Goal: Task Accomplishment & Management: Use online tool/utility

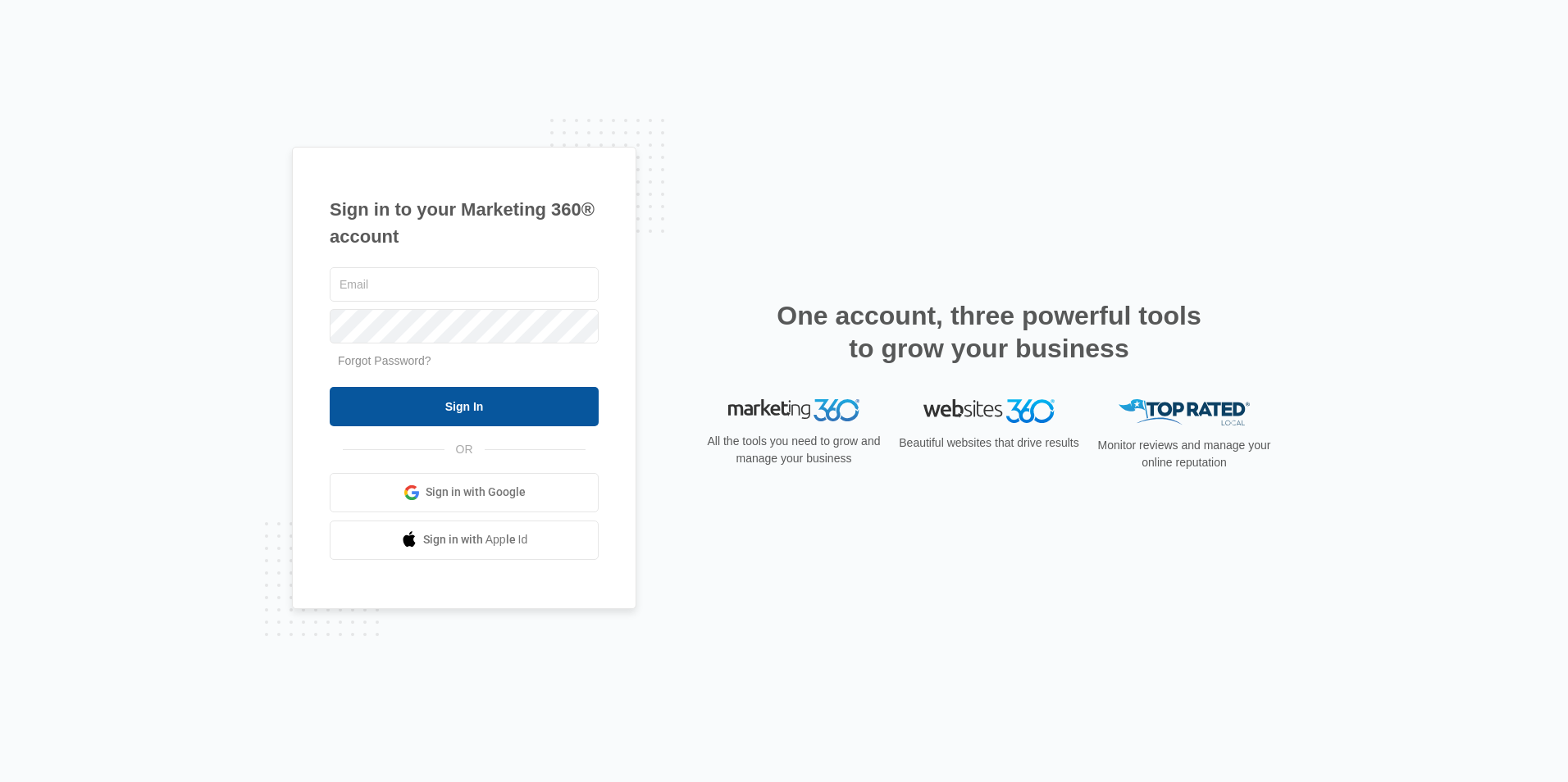
type input "[EMAIL_ADDRESS][DOMAIN_NAME]"
click at [431, 403] on input "Sign In" at bounding box center [464, 406] width 269 height 39
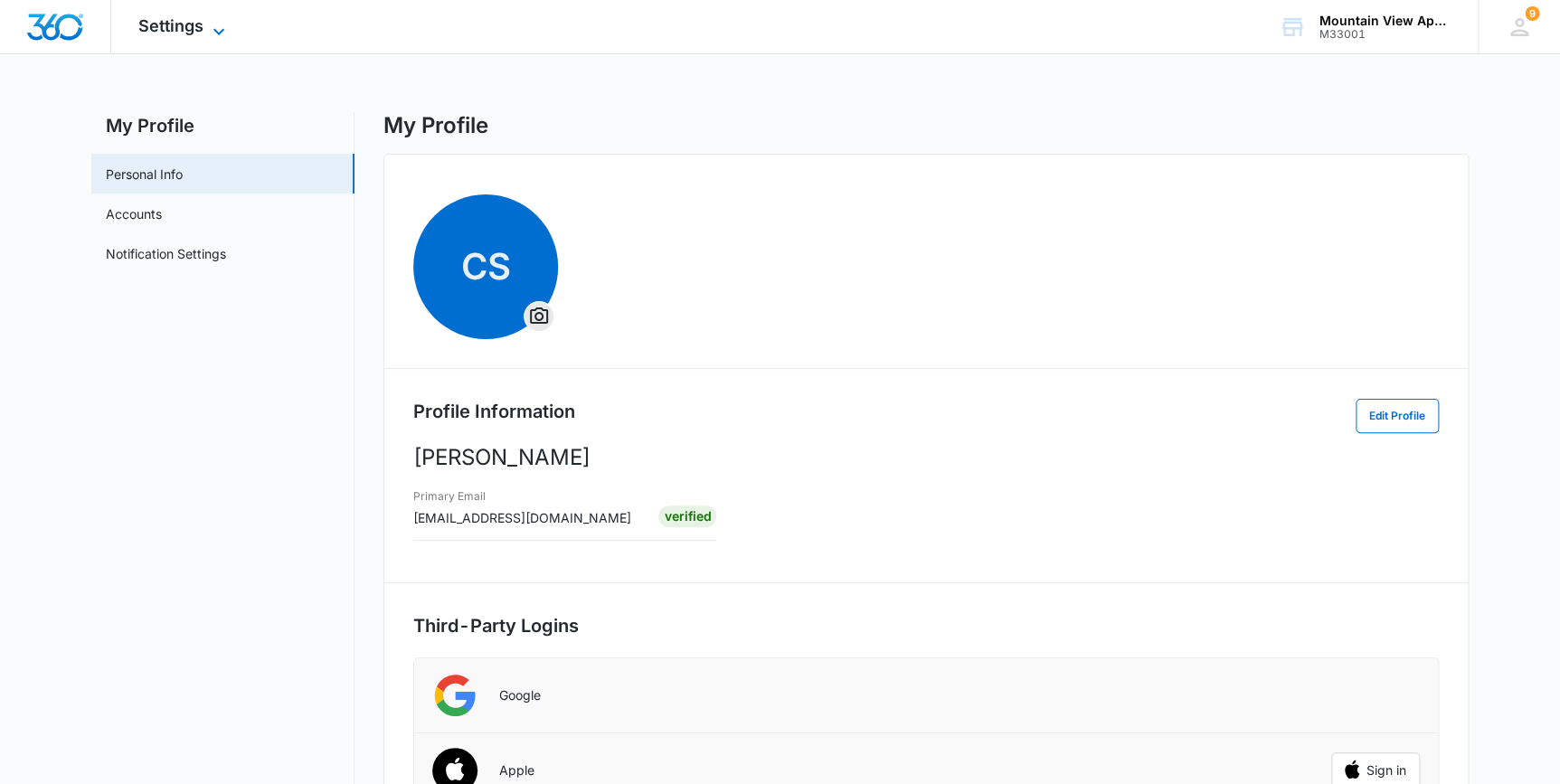
click at [182, 30] on span "Settings" at bounding box center [171, 25] width 65 height 19
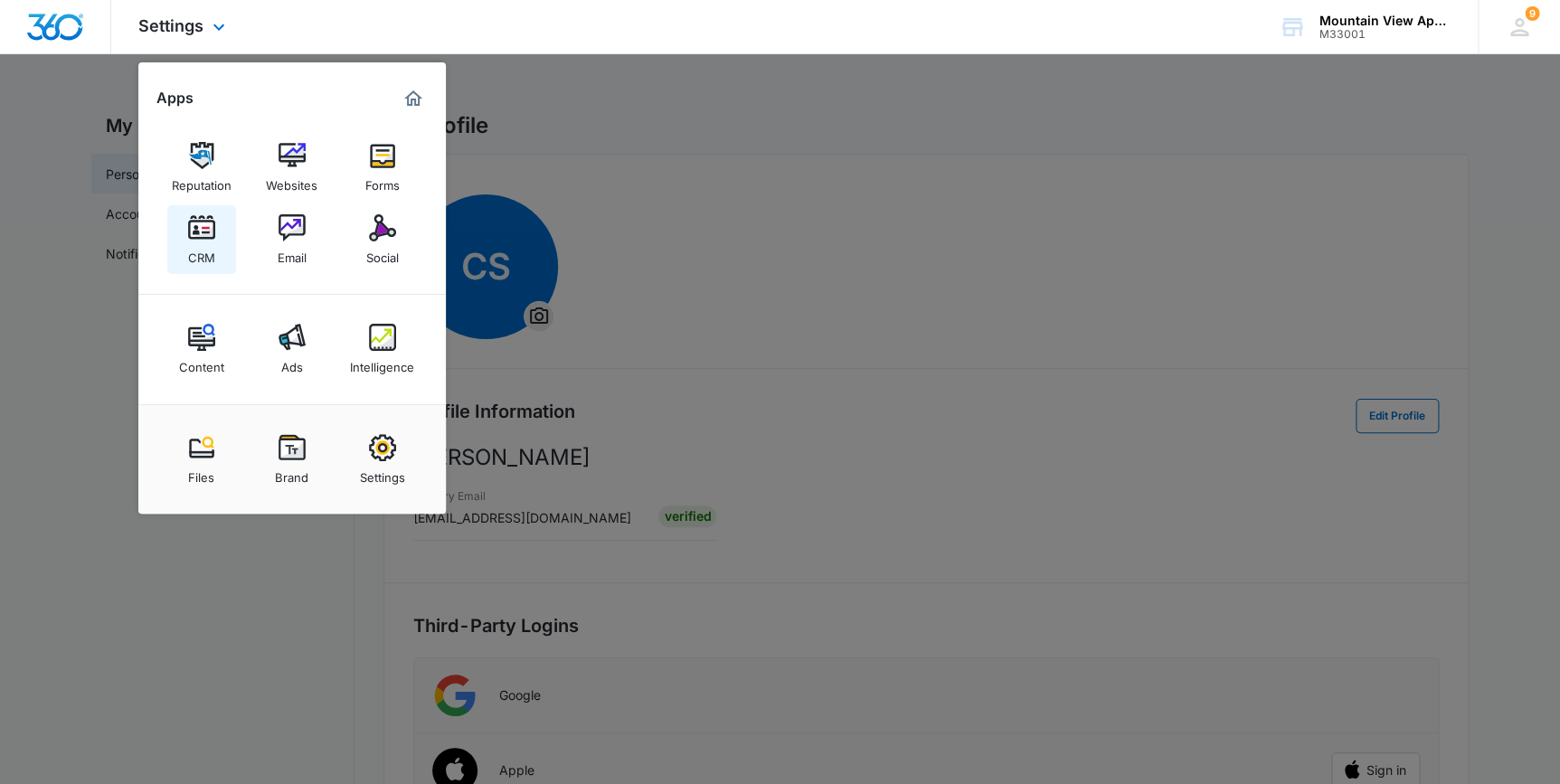
click at [205, 245] on div "CRM" at bounding box center [202, 253] width 27 height 23
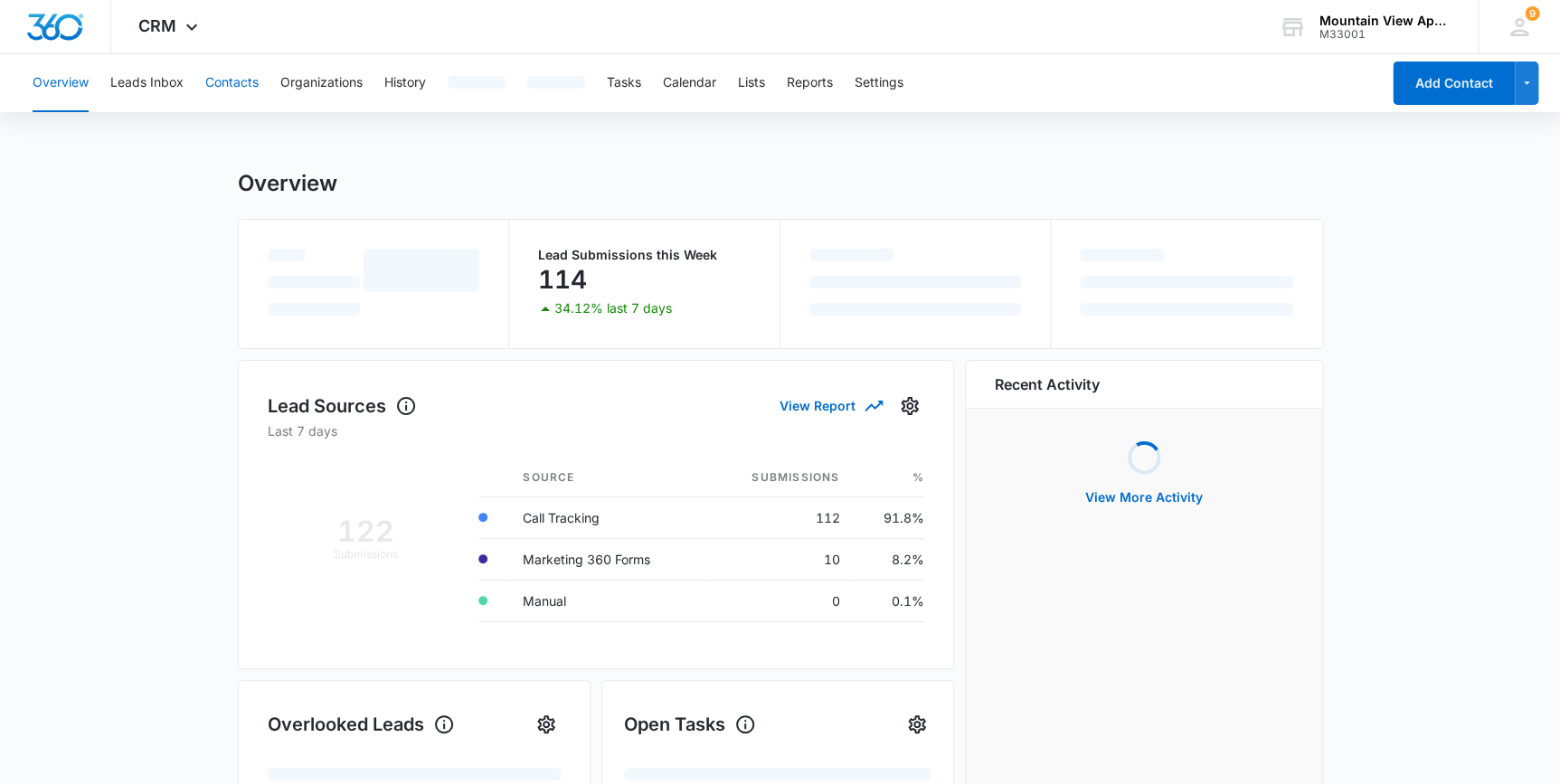
click at [236, 84] on button "Contacts" at bounding box center [232, 83] width 54 height 58
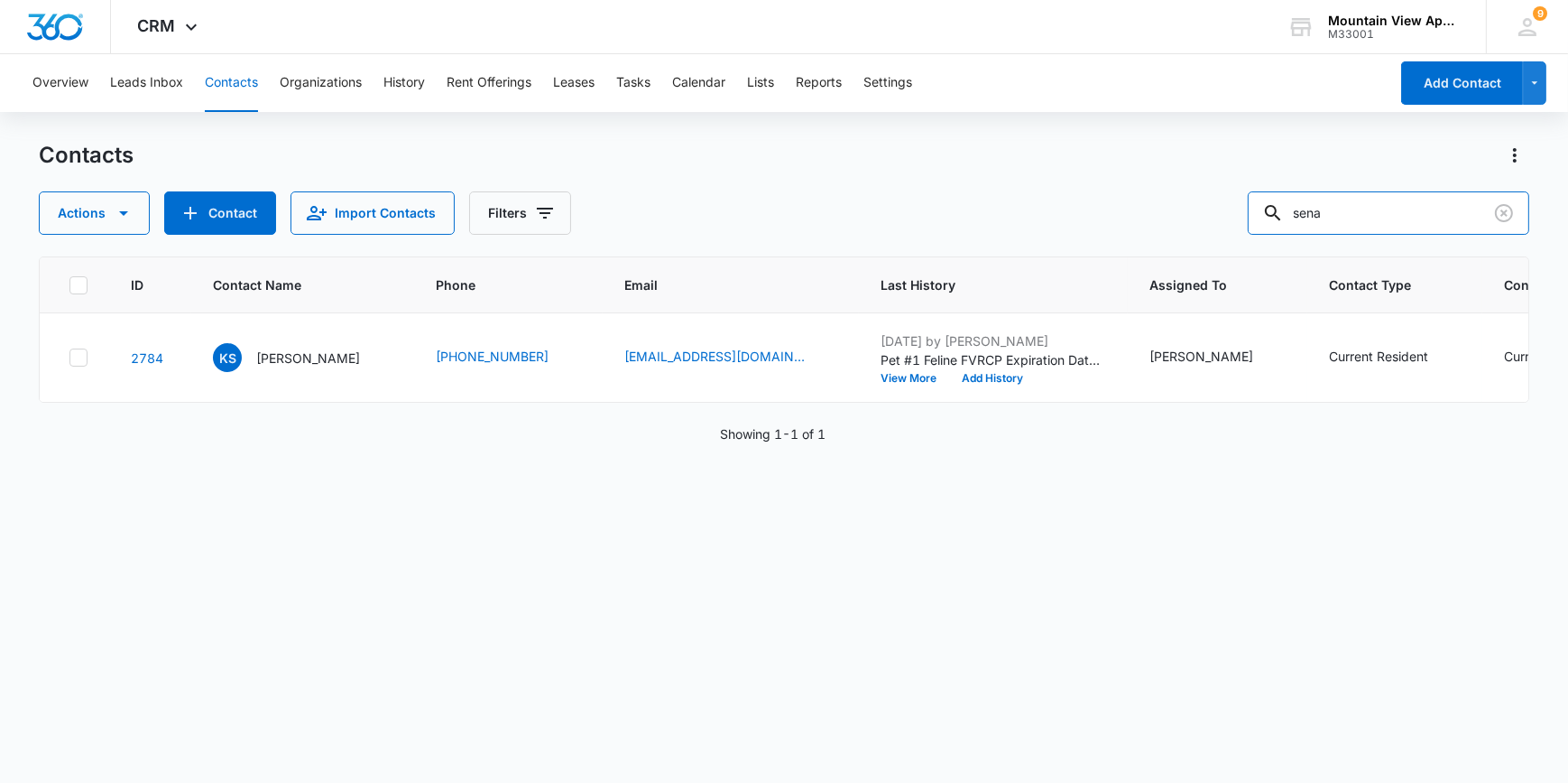
drag, startPoint x: 1362, startPoint y: 213, endPoint x: 1262, endPoint y: 237, distance: 102.8
click at [1262, 237] on div "Contacts Actions Contact Import Contacts Filters sena ID Contact Name Phone Ema…" at bounding box center [784, 460] width 1490 height 640
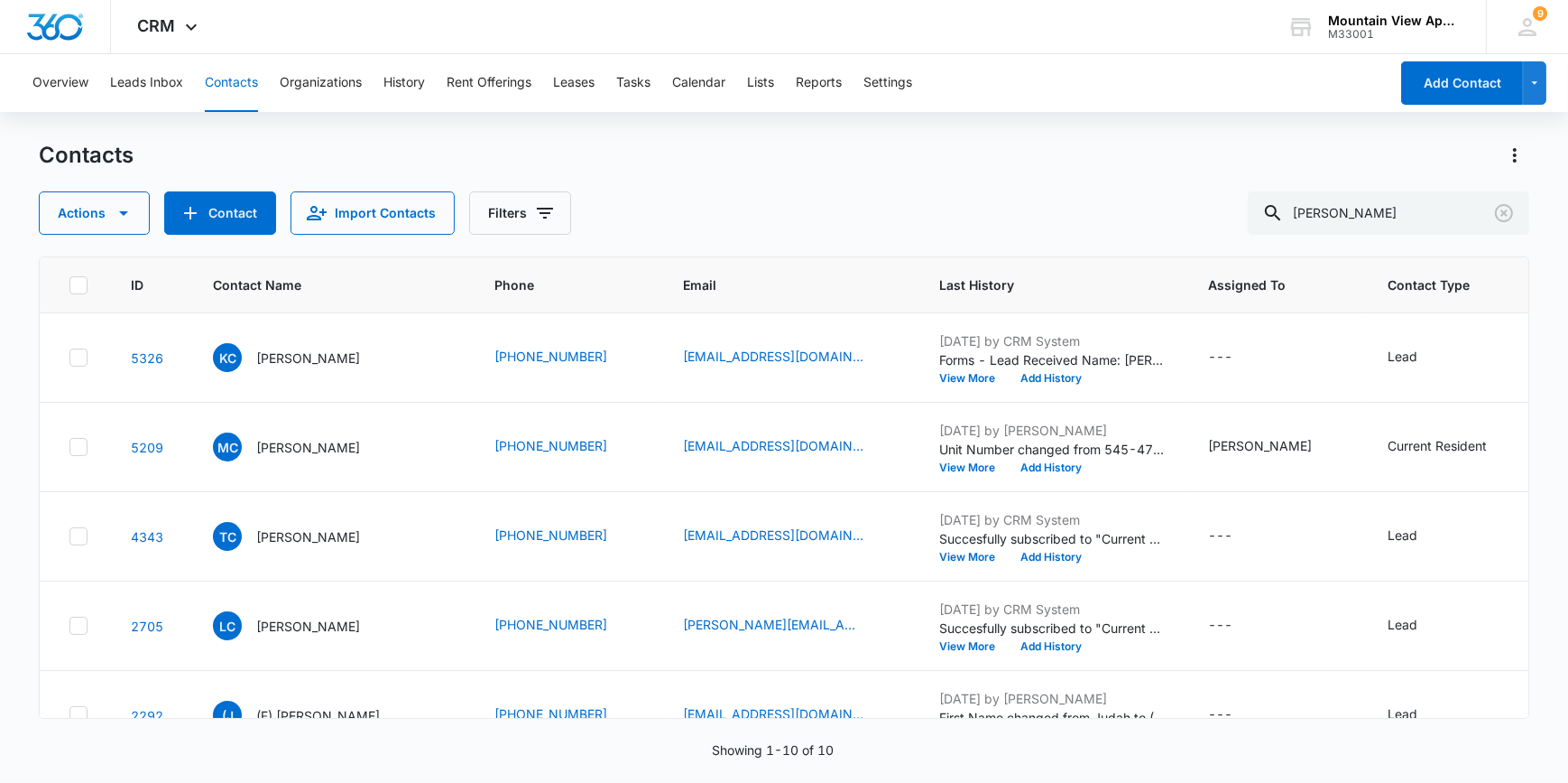
click at [208, 79] on button "Contacts" at bounding box center [231, 83] width 54 height 58
drag, startPoint x: 1418, startPoint y: 210, endPoint x: 1258, endPoint y: 215, distance: 160.1
click at [1258, 215] on div "Actions Contact Import Contacts Filters [PERSON_NAME]" at bounding box center [784, 213] width 1490 height 43
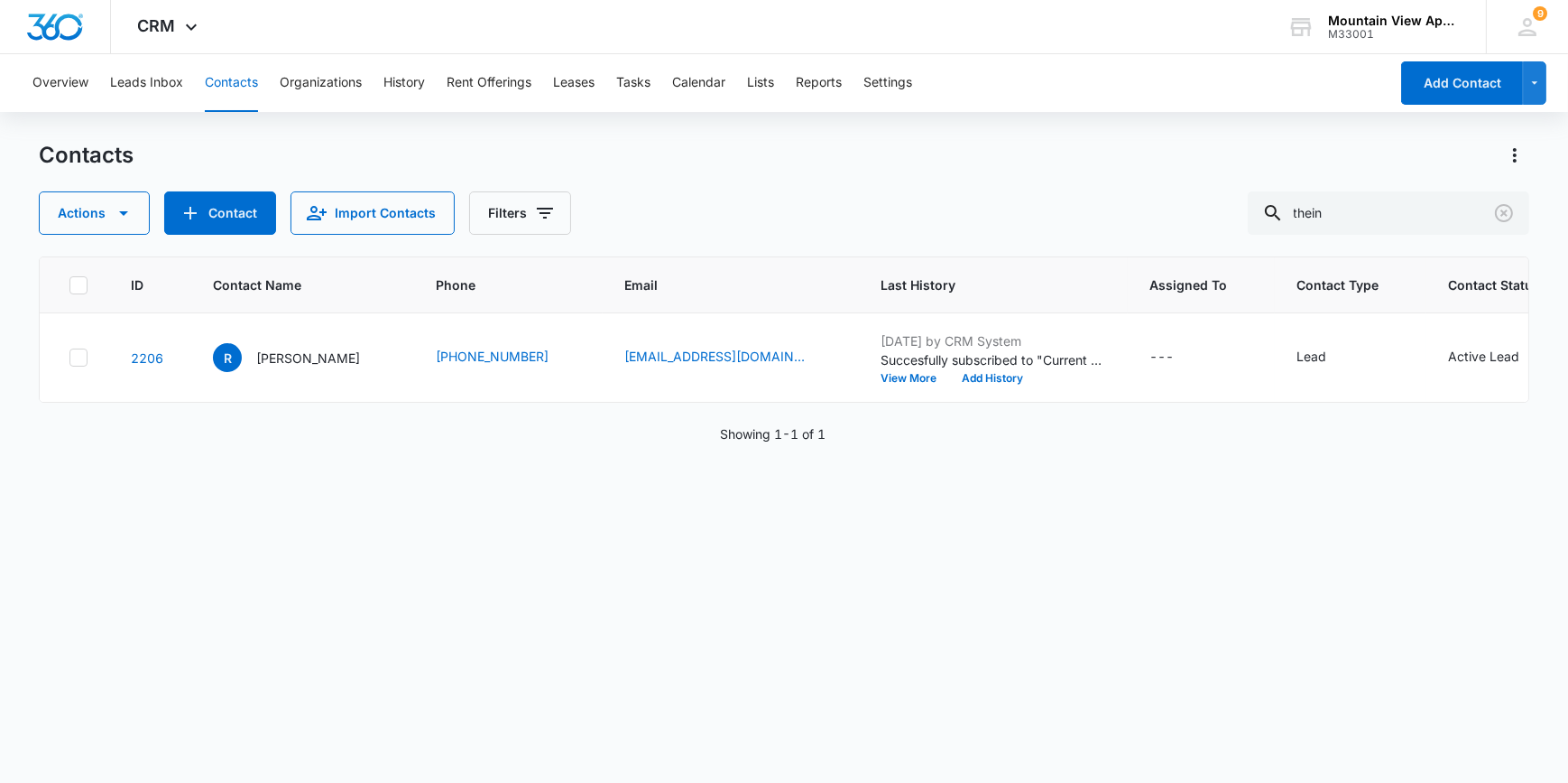
click at [225, 69] on button "Contacts" at bounding box center [231, 83] width 54 height 58
drag, startPoint x: 1360, startPoint y: 218, endPoint x: 1249, endPoint y: 212, distance: 111.2
click at [1249, 212] on div "Actions Contact Import Contacts Filters thein" at bounding box center [784, 213] width 1490 height 43
type input "[PERSON_NAME]"
